Goal: Use online tool/utility: Utilize a website feature to perform a specific function

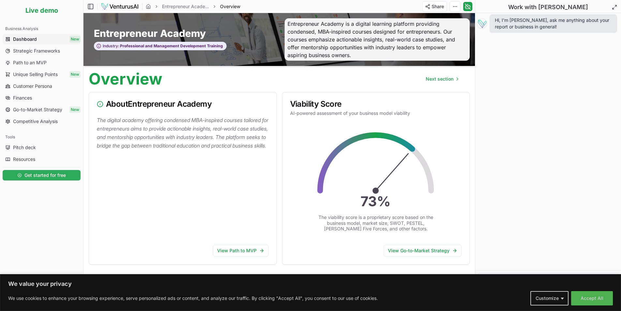
click at [51, 175] on span "Get started for free" at bounding box center [44, 175] width 41 height 7
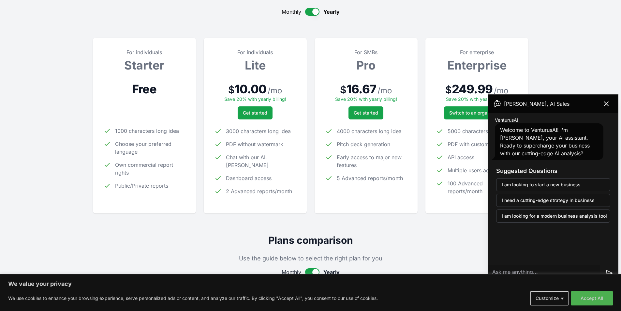
click at [157, 91] on div "Free" at bounding box center [144, 89] width 82 height 13
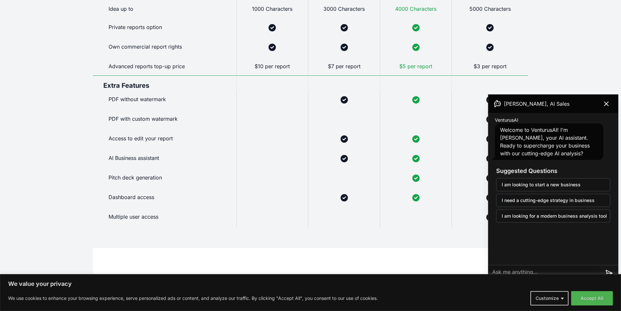
scroll to position [685, 0]
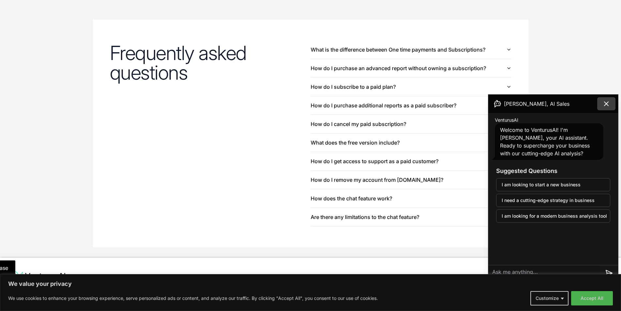
click at [609, 102] on icon at bounding box center [607, 104] width 8 height 8
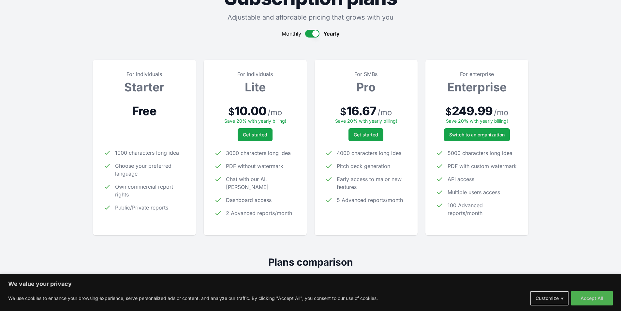
scroll to position [0, 0]
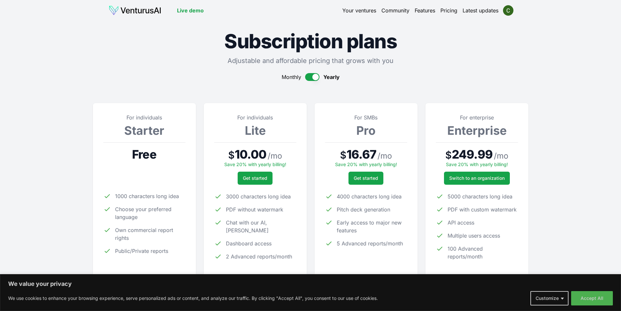
click at [144, 14] on img at bounding box center [135, 10] width 53 height 10
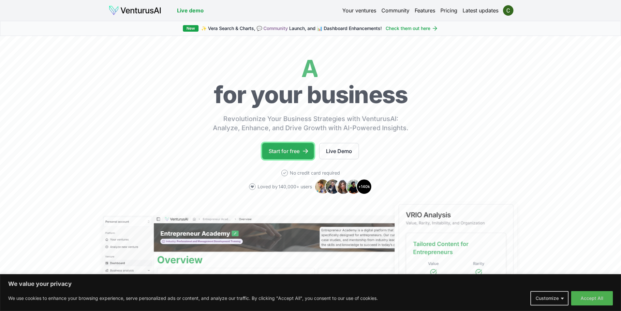
click at [291, 147] on link "Start for free" at bounding box center [288, 151] width 52 height 16
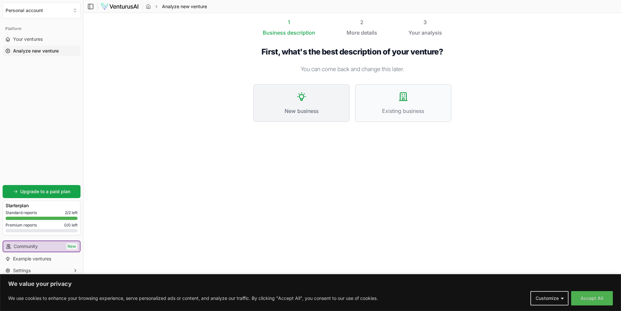
click at [317, 109] on span "New business" at bounding box center [302, 111] width 82 height 8
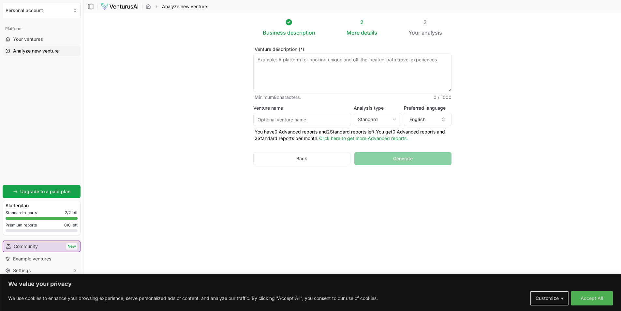
click at [304, 75] on textarea "Venture description (*)" at bounding box center [352, 72] width 198 height 38
type textarea "quero uma ideia de negócio sem precisar aparecer e sem ser comida"
click at [379, 171] on div "Back Generate" at bounding box center [352, 159] width 198 height 34
click at [393, 158] on button "Generate" at bounding box center [403, 158] width 97 height 13
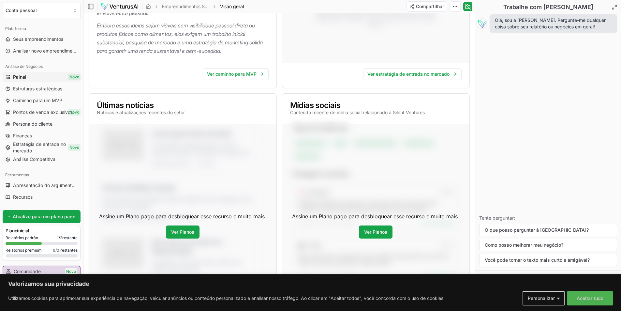
scroll to position [163, 0]
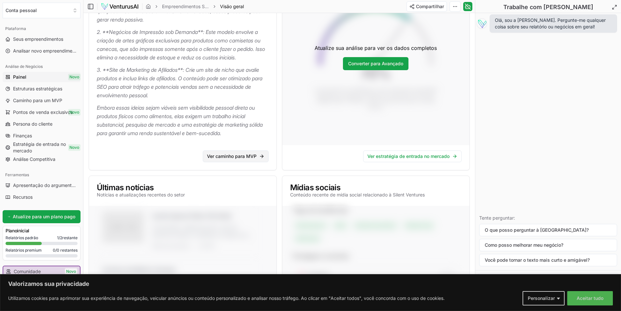
click at [237, 157] on font "Ver caminho para MVP" at bounding box center [232, 156] width 50 height 6
